Goal: Task Accomplishment & Management: Manage account settings

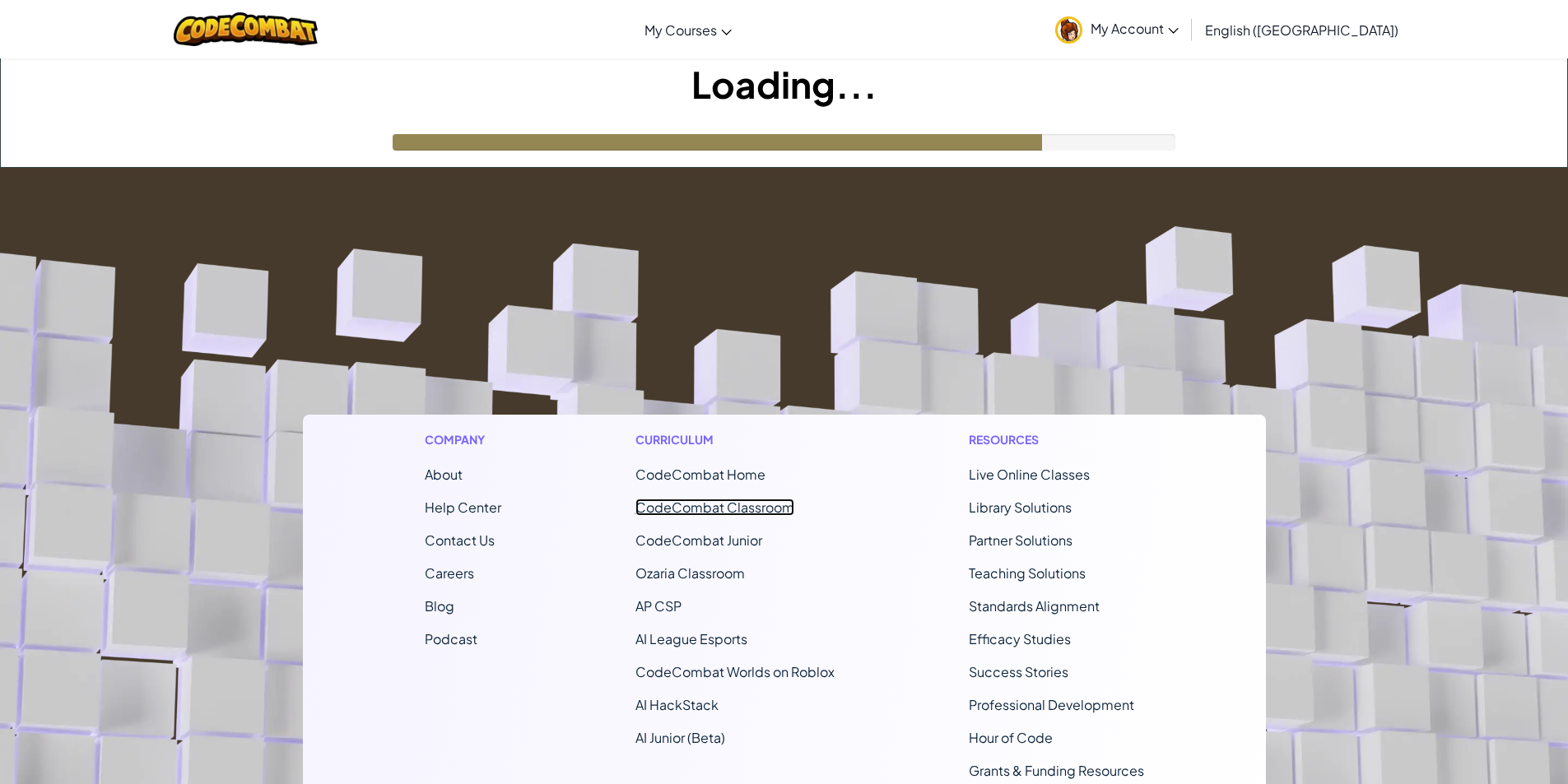
click at [752, 506] on link "CodeCombat Classroom" at bounding box center [715, 507] width 159 height 17
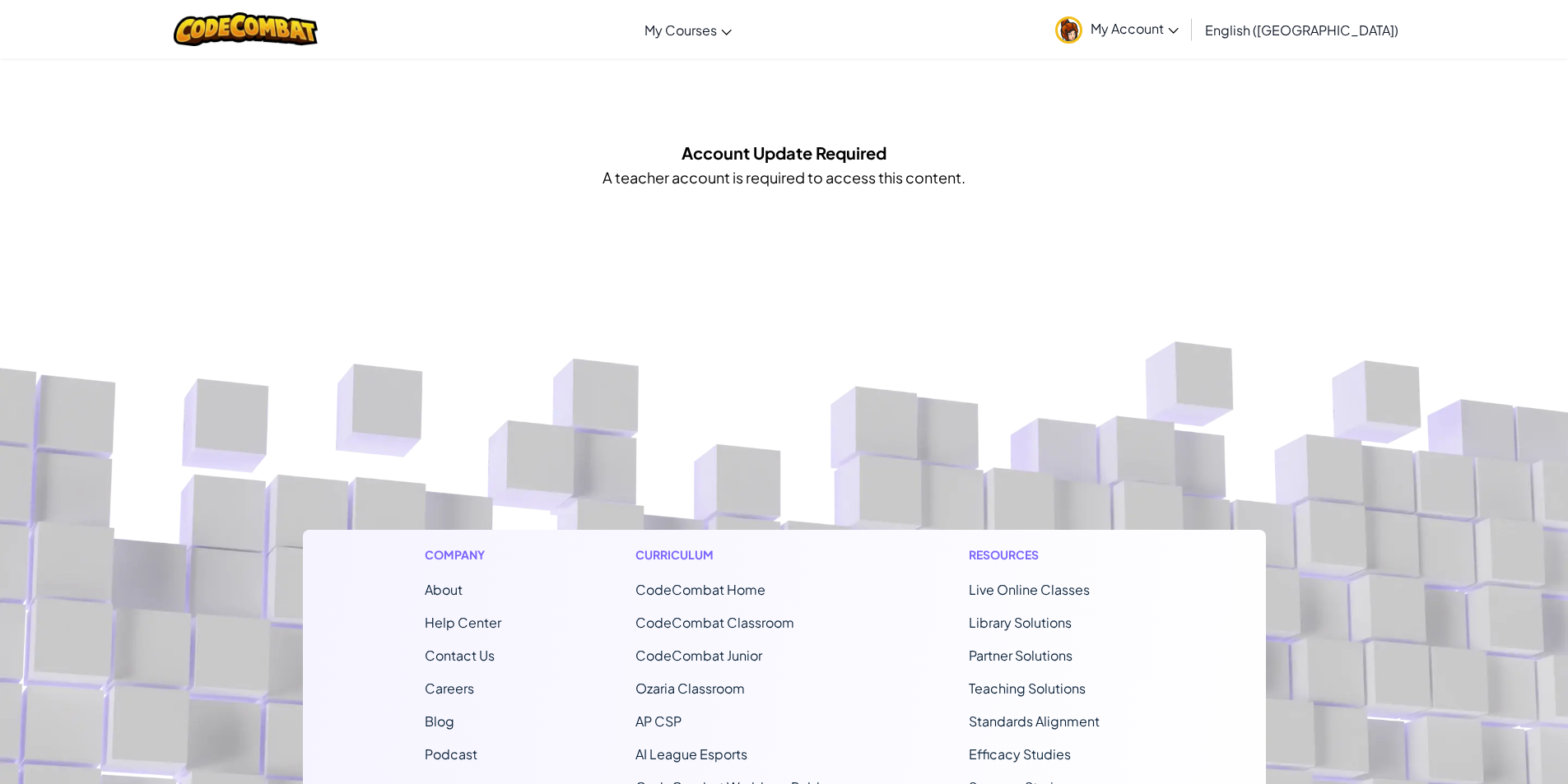
click at [1179, 30] on span "My Account" at bounding box center [1135, 28] width 88 height 17
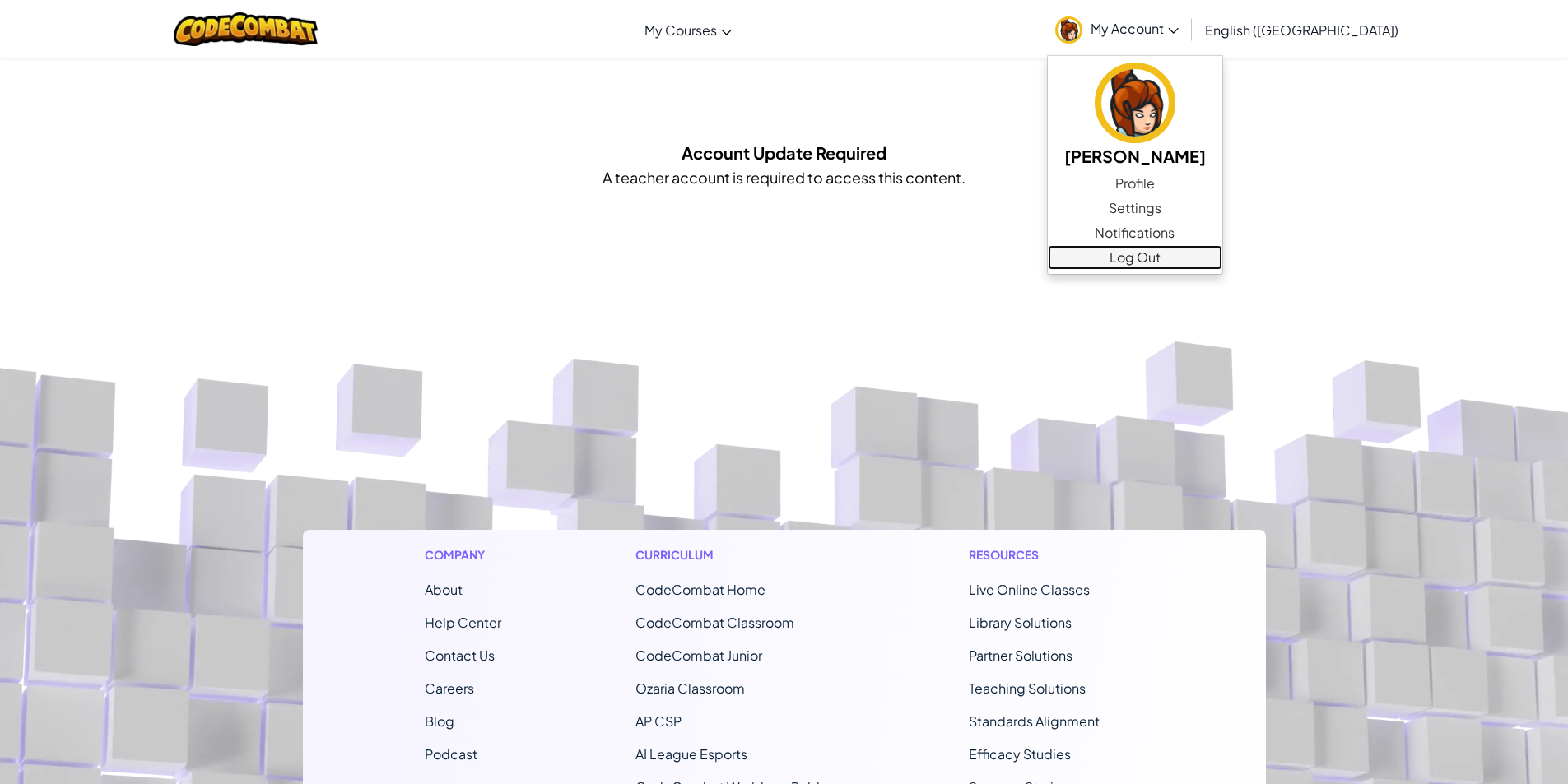
click at [1223, 250] on link "Log Out" at bounding box center [1136, 257] width 174 height 25
